Goal: Task Accomplishment & Management: Use online tool/utility

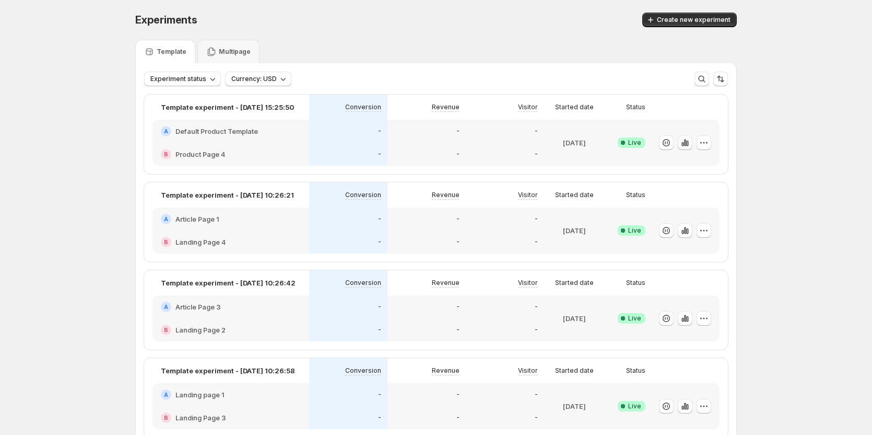
click at [691, 142] on icon "button" at bounding box center [685, 142] width 10 height 10
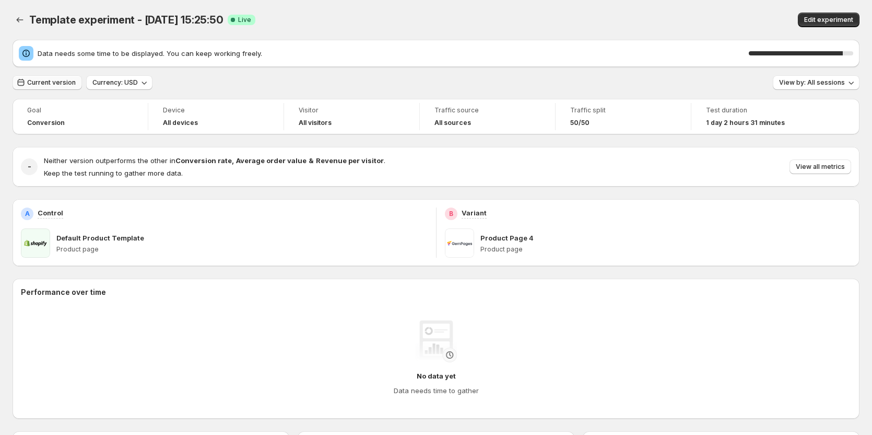
click at [62, 83] on span "Current version" at bounding box center [51, 82] width 49 height 8
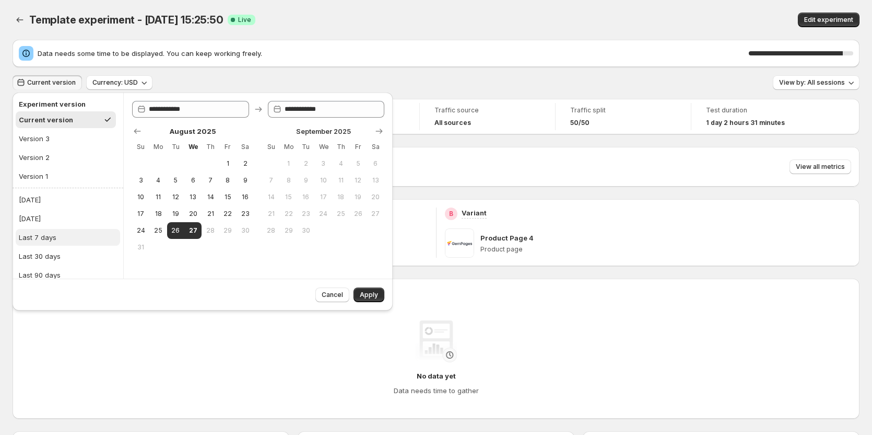
click at [32, 243] on button "Last 7 days" at bounding box center [68, 237] width 104 height 17
type input "**********"
click at [368, 295] on span "Apply" at bounding box center [369, 294] width 18 height 8
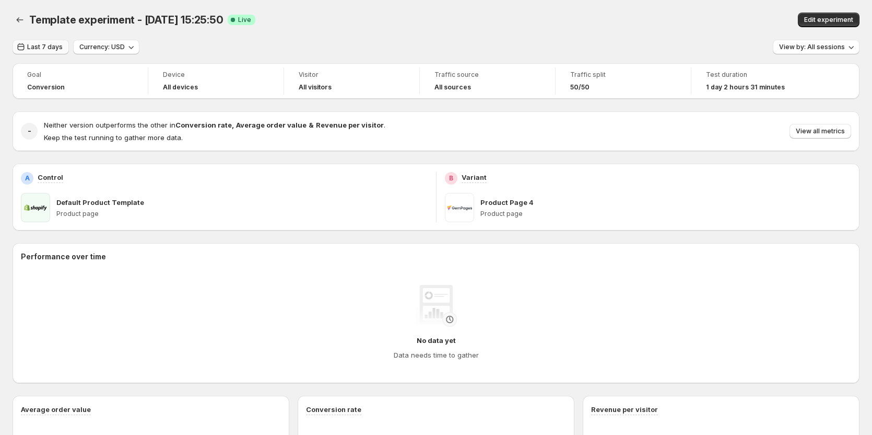
click at [48, 49] on span "Last 7 days" at bounding box center [45, 47] width 36 height 8
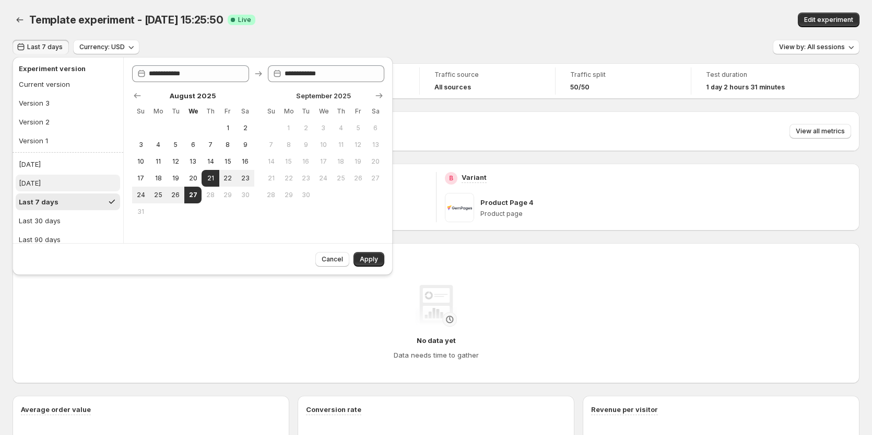
click at [40, 185] on div "[DATE]" at bounding box center [30, 183] width 22 height 10
type input "**********"
click at [368, 258] on span "Apply" at bounding box center [369, 259] width 18 height 8
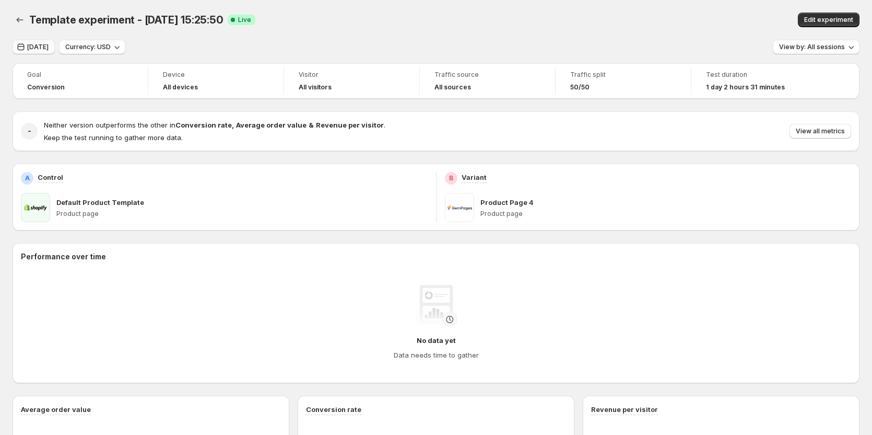
click at [41, 47] on span "[DATE]" at bounding box center [37, 47] width 21 height 8
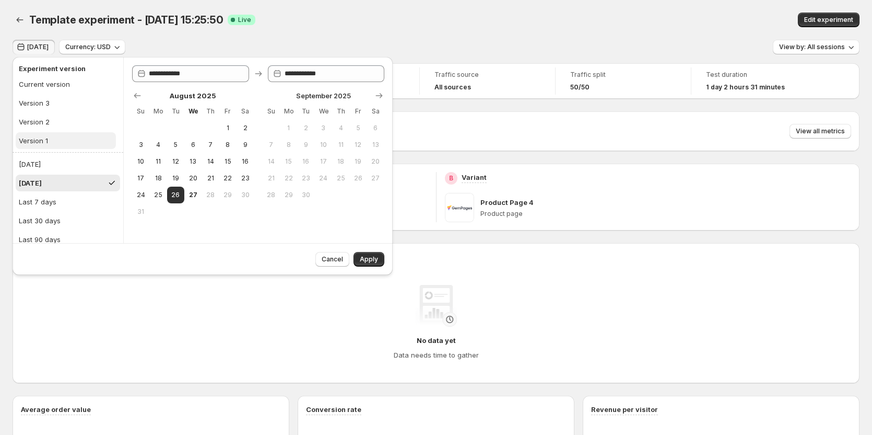
click at [48, 146] on button "Version 1" at bounding box center [66, 140] width 100 height 17
type input "**********"
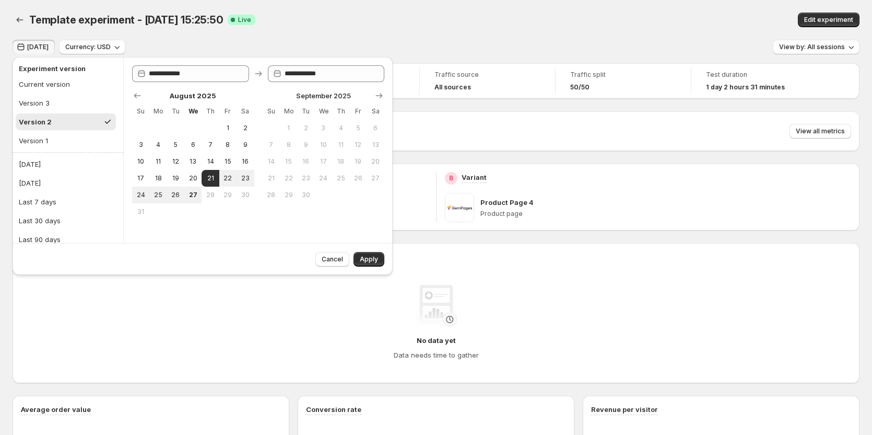
click at [372, 251] on div "Cancel Apply" at bounding box center [347, 257] width 73 height 19
click at [371, 259] on span "Apply" at bounding box center [369, 259] width 18 height 8
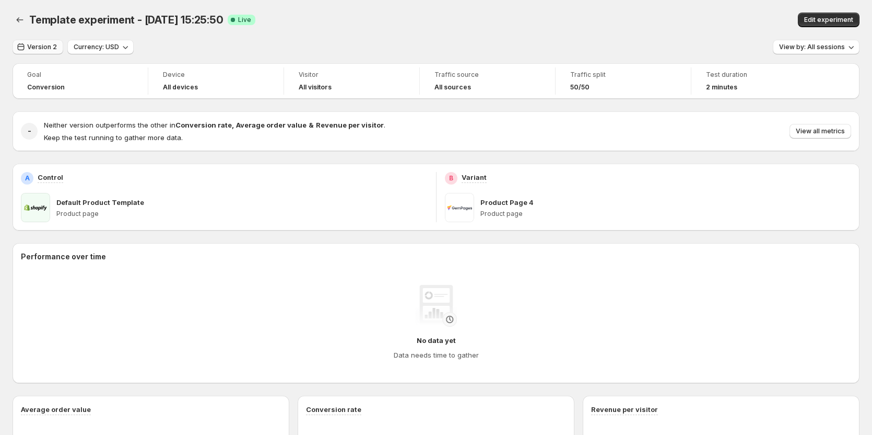
click at [40, 48] on span "Version 2" at bounding box center [42, 47] width 30 height 8
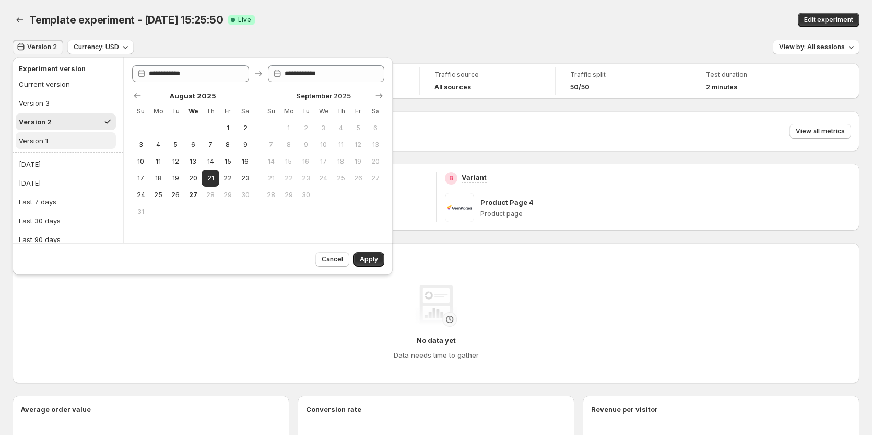
click at [37, 140] on div "Version 1" at bounding box center [33, 140] width 29 height 10
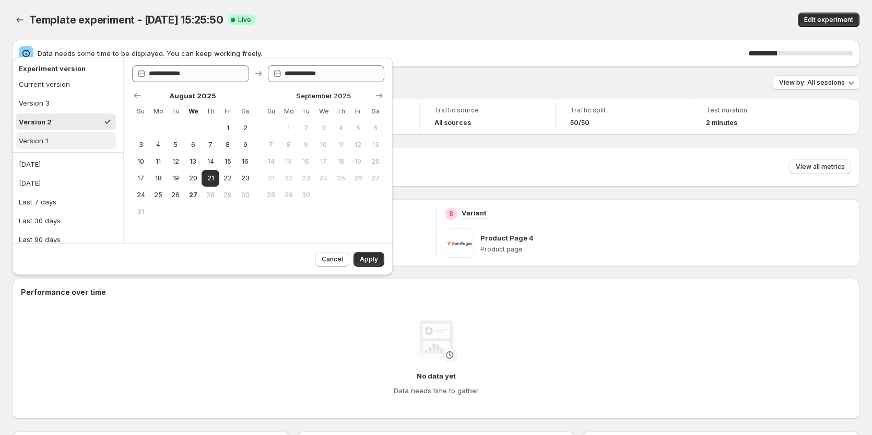
click at [56, 148] on button "Version 1" at bounding box center [66, 140] width 100 height 17
click at [573, 15] on div "Edit experiment" at bounding box center [694, 20] width 331 height 15
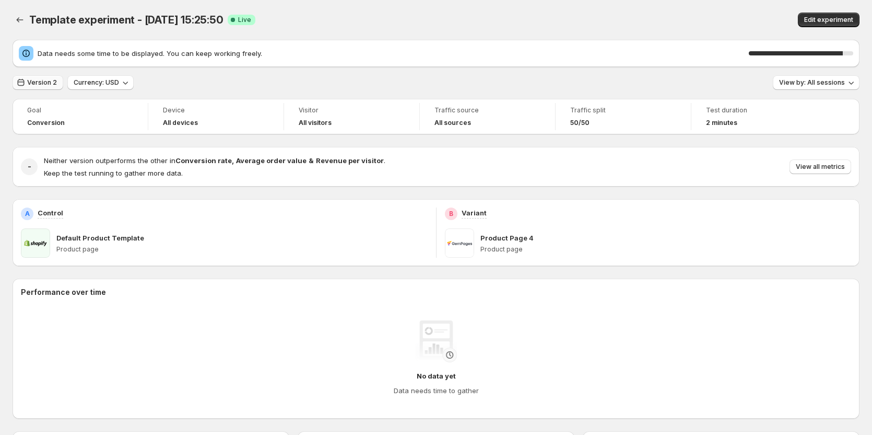
click at [32, 84] on span "Version 2" at bounding box center [42, 82] width 30 height 8
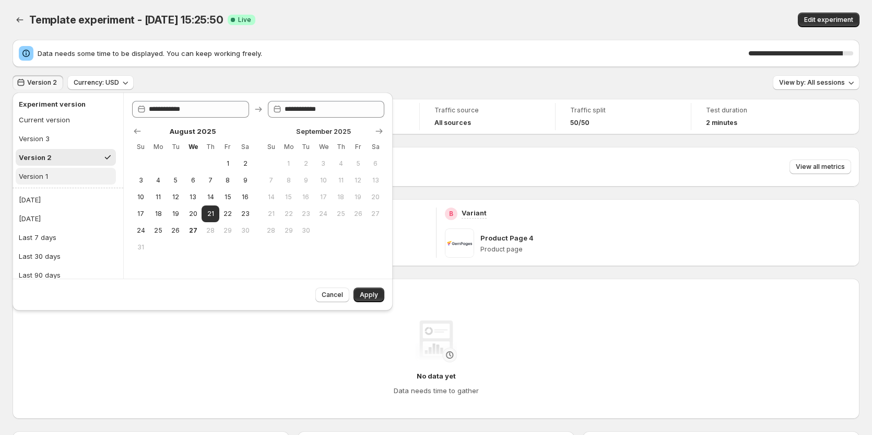
click at [48, 179] on button "Version 1" at bounding box center [66, 176] width 100 height 17
click at [47, 182] on button "Version 1" at bounding box center [66, 176] width 100 height 17
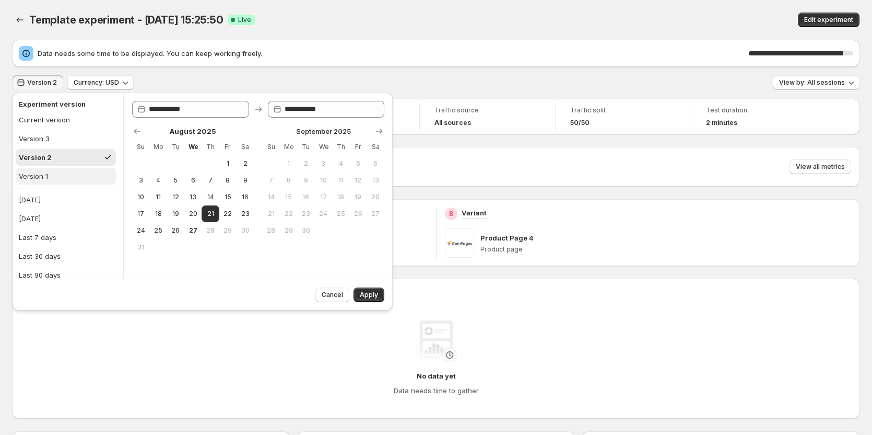
click at [47, 182] on button "Version 1" at bounding box center [66, 176] width 100 height 17
click at [610, 19] on div "Edit experiment" at bounding box center [694, 20] width 331 height 15
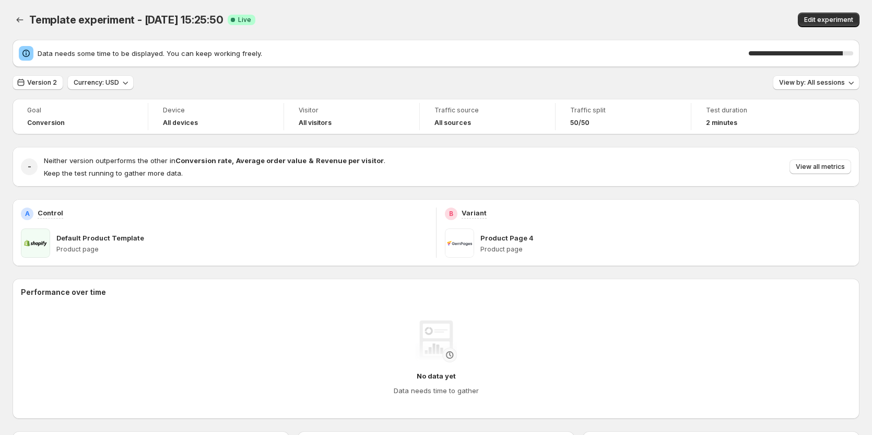
click at [632, 17] on div "Edit experiment" at bounding box center [694, 20] width 331 height 15
click at [621, 8] on div "Template experiment - [DATE] 15:25:50. This page is ready Template experiment -…" at bounding box center [436, 20] width 847 height 40
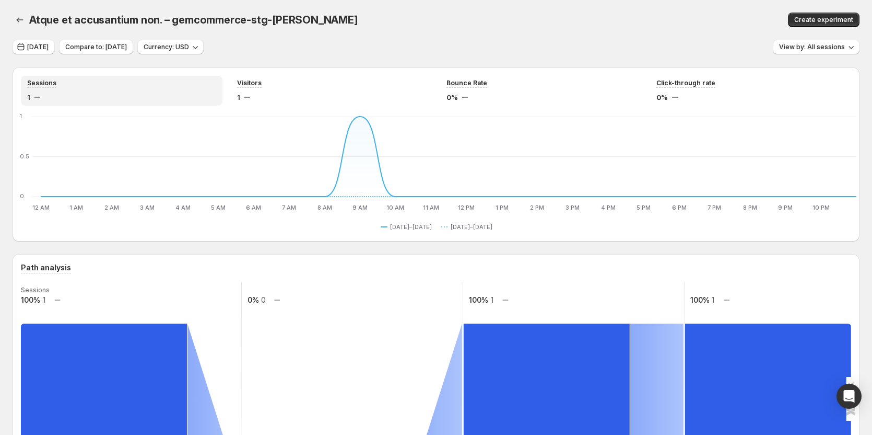
click at [404, 28] on div "Atque et accusantium non. – gemcommerce-stg-tanya. This page is ready Atque et …" at bounding box center [436, 20] width 847 height 40
